Goal: Transaction & Acquisition: Purchase product/service

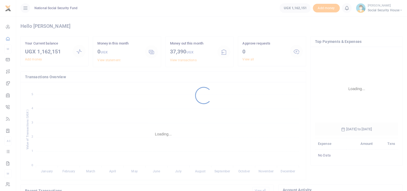
scroll to position [80, 79]
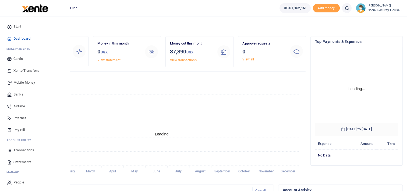
click at [14, 83] on span "Mobile Money" at bounding box center [24, 82] width 22 height 5
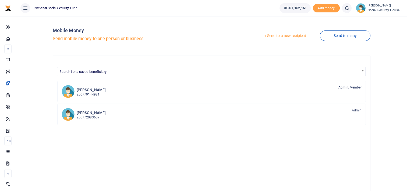
click at [283, 36] on link "Send to a new recipient" at bounding box center [285, 36] width 70 height 10
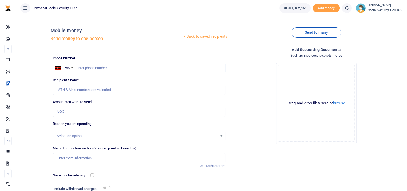
click at [96, 67] on input "text" at bounding box center [139, 68] width 173 height 10
type input "766089860"
type input "[PERSON_NAME]"
type input "766089860"
click at [79, 111] on input "Amount you want to send" at bounding box center [139, 111] width 173 height 10
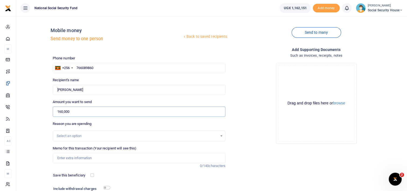
type input "160,000"
click at [92, 136] on div "Select an option" at bounding box center [137, 135] width 161 height 5
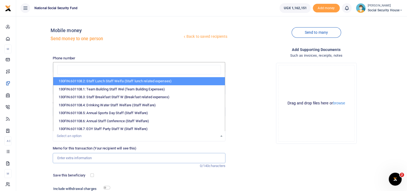
click at [89, 159] on input "Memo for this transaction (Your recipient will see this)" at bounding box center [139, 158] width 173 height 10
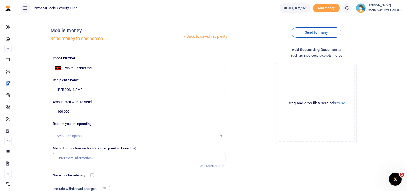
click at [89, 159] on input "Memo for this transaction (Your recipient will see this)" at bounding box center [139, 158] width 173 height 10
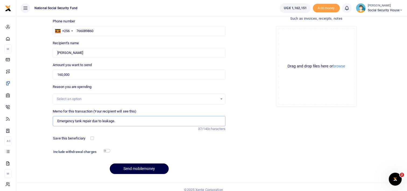
scroll to position [42, 0]
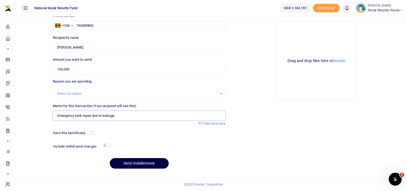
type input "Emergency tank repair due to leakage."
click at [106, 145] on input "checkbox" at bounding box center [106, 144] width 7 height 3
checkbox input "true"
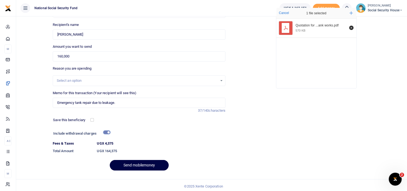
scroll to position [57, 0]
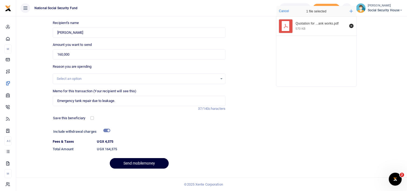
click at [132, 162] on button "Send mobilemoney" at bounding box center [139, 163] width 59 height 10
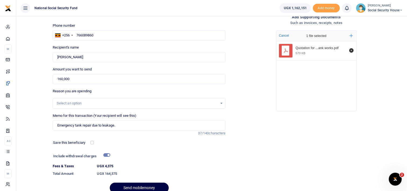
scroll to position [54, 0]
